Goal: Information Seeking & Learning: Learn about a topic

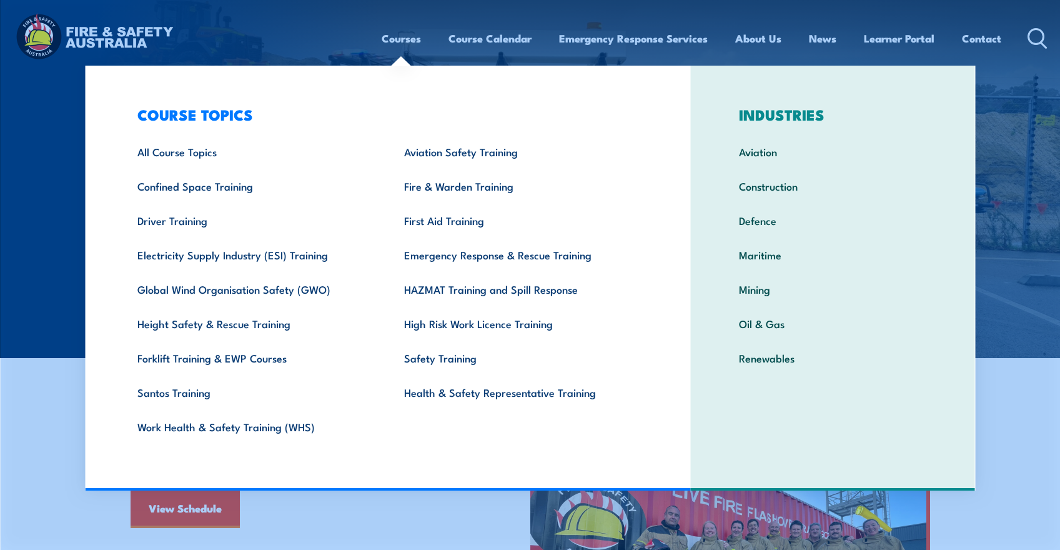
click at [388, 27] on link "Courses" at bounding box center [401, 38] width 39 height 33
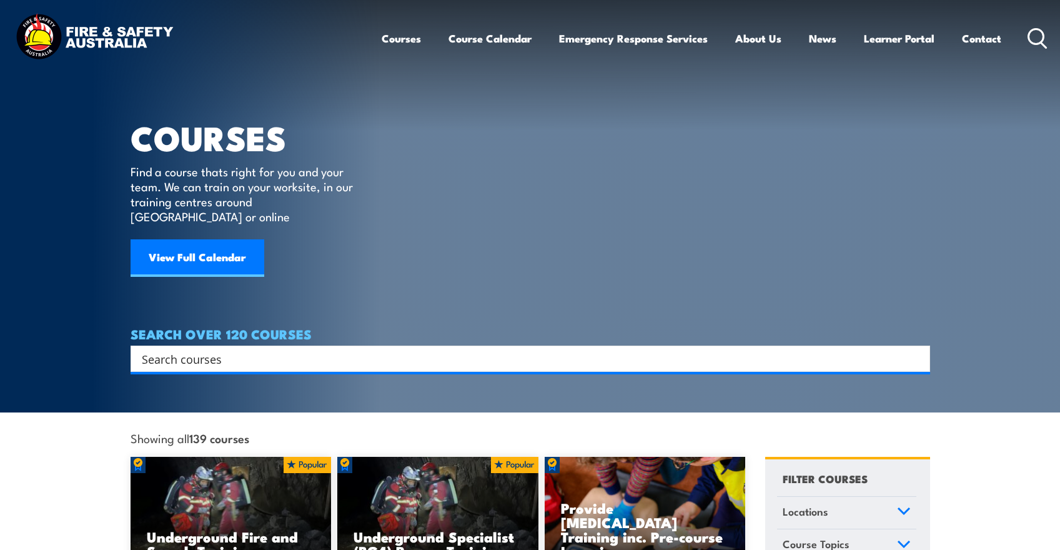
click at [398, 42] on link "Courses" at bounding box center [401, 38] width 39 height 33
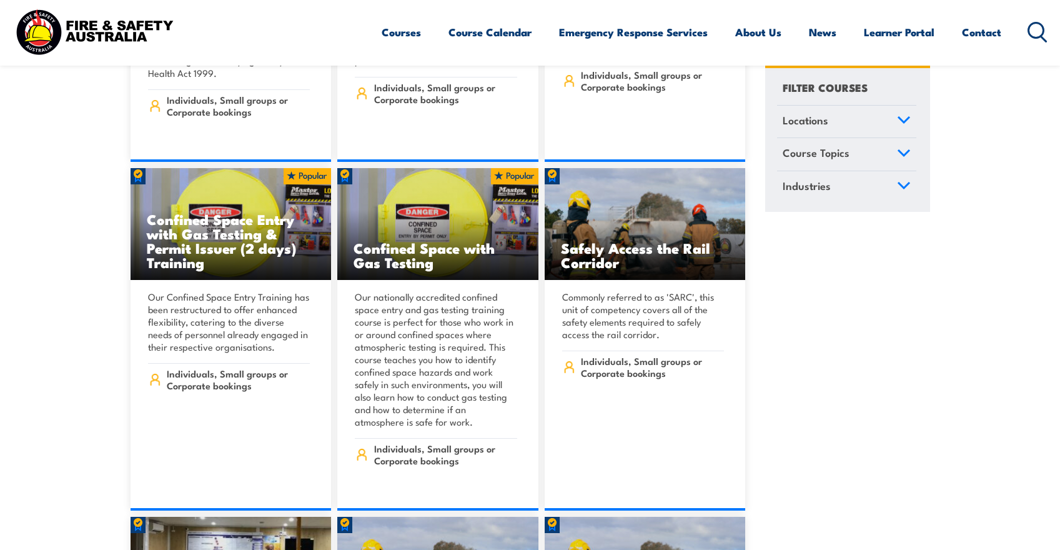
scroll to position [1249, 0]
